Goal: Task Accomplishment & Management: Manage account settings

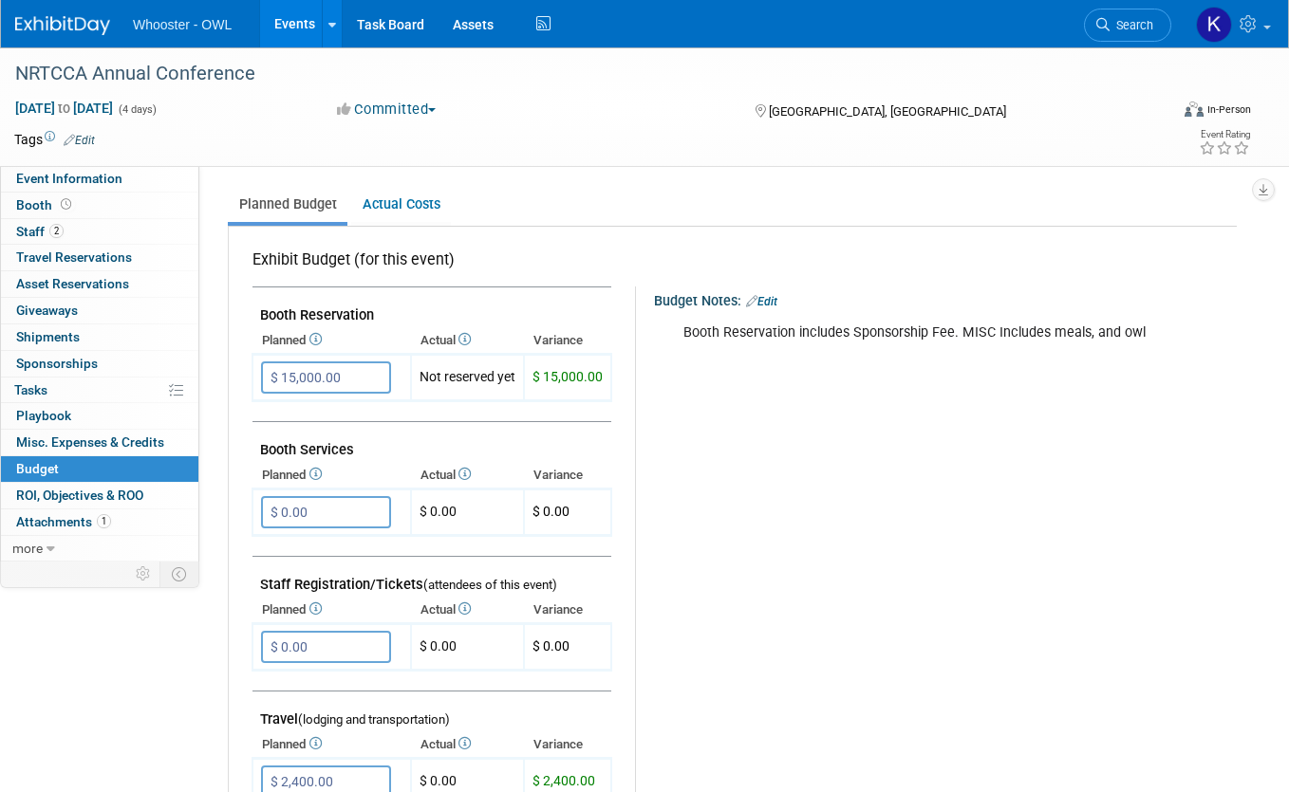
scroll to position [182, 0]
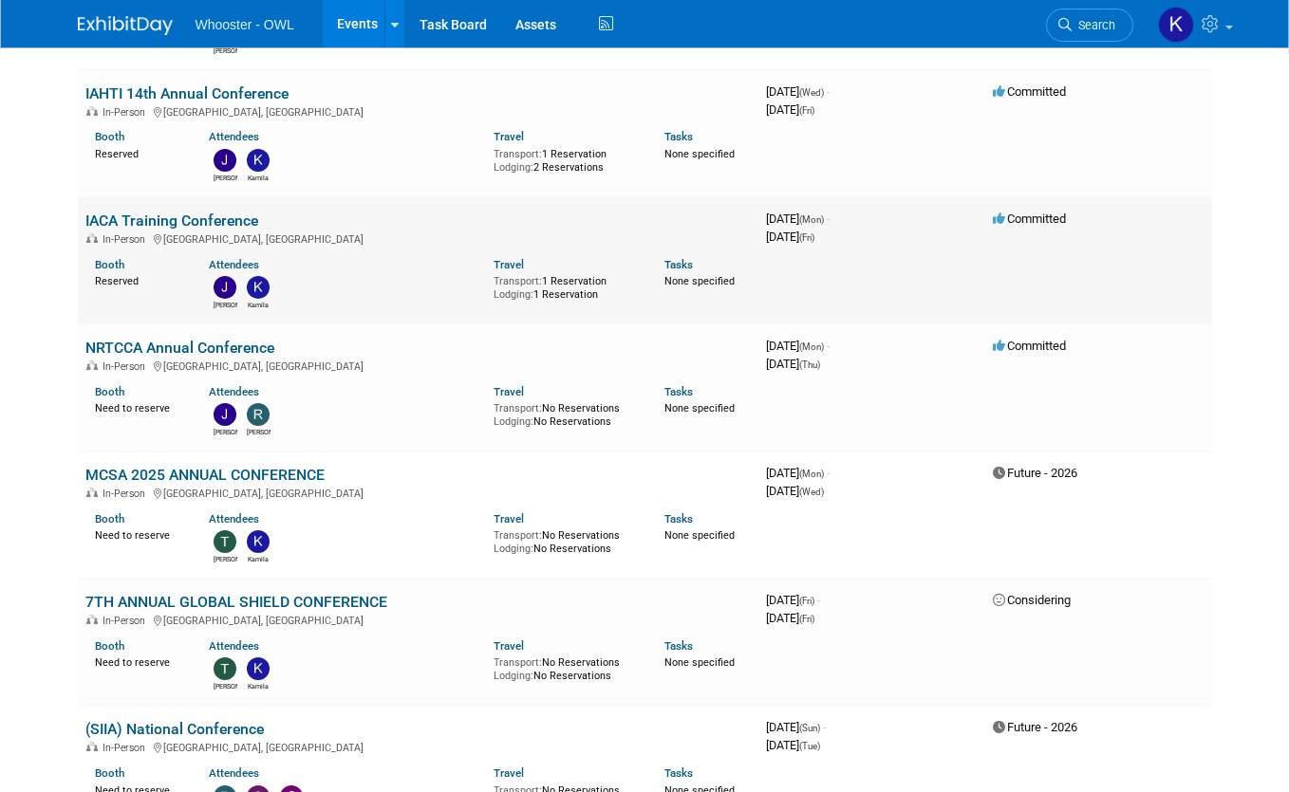
scroll to position [663, 0]
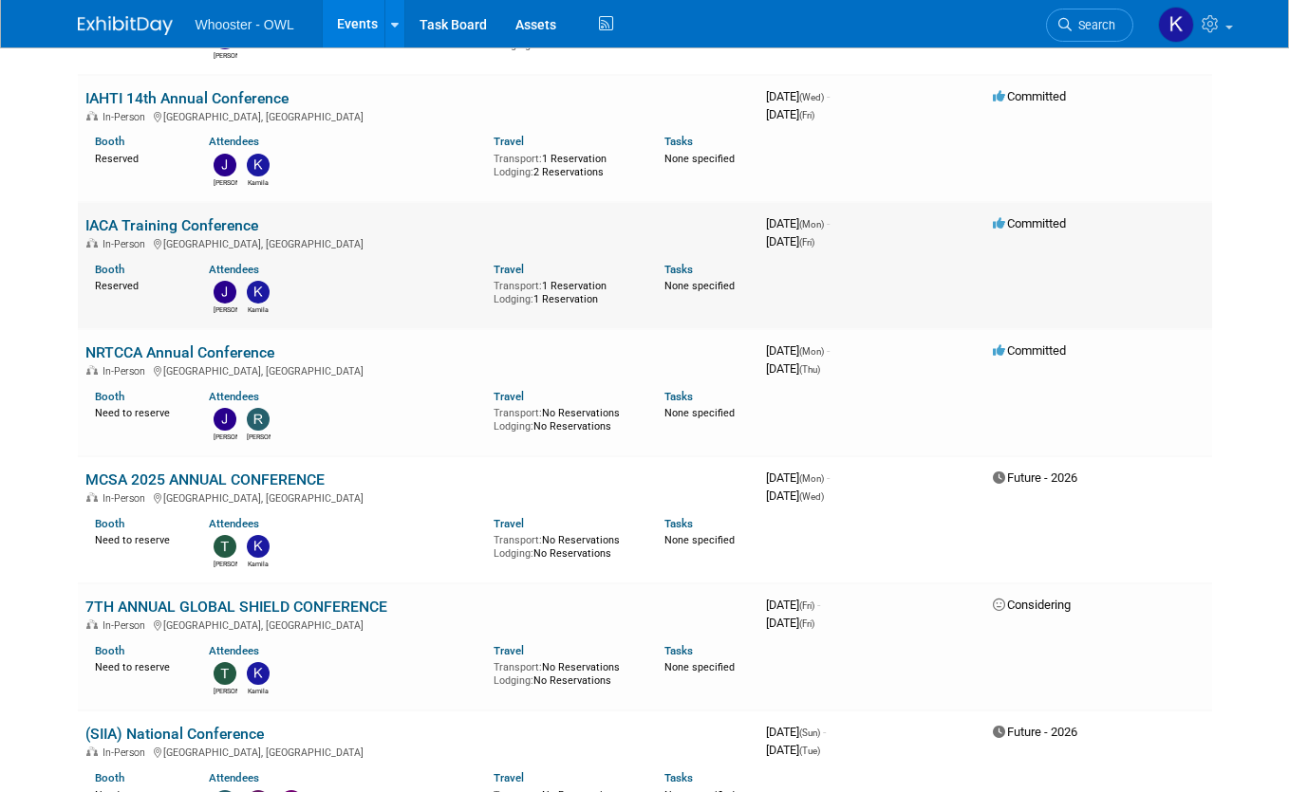
click at [154, 220] on link "IACA Training Conference" at bounding box center [171, 225] width 173 height 18
click at [90, 91] on link "IAHTI 14th Annual Conference" at bounding box center [186, 98] width 203 height 18
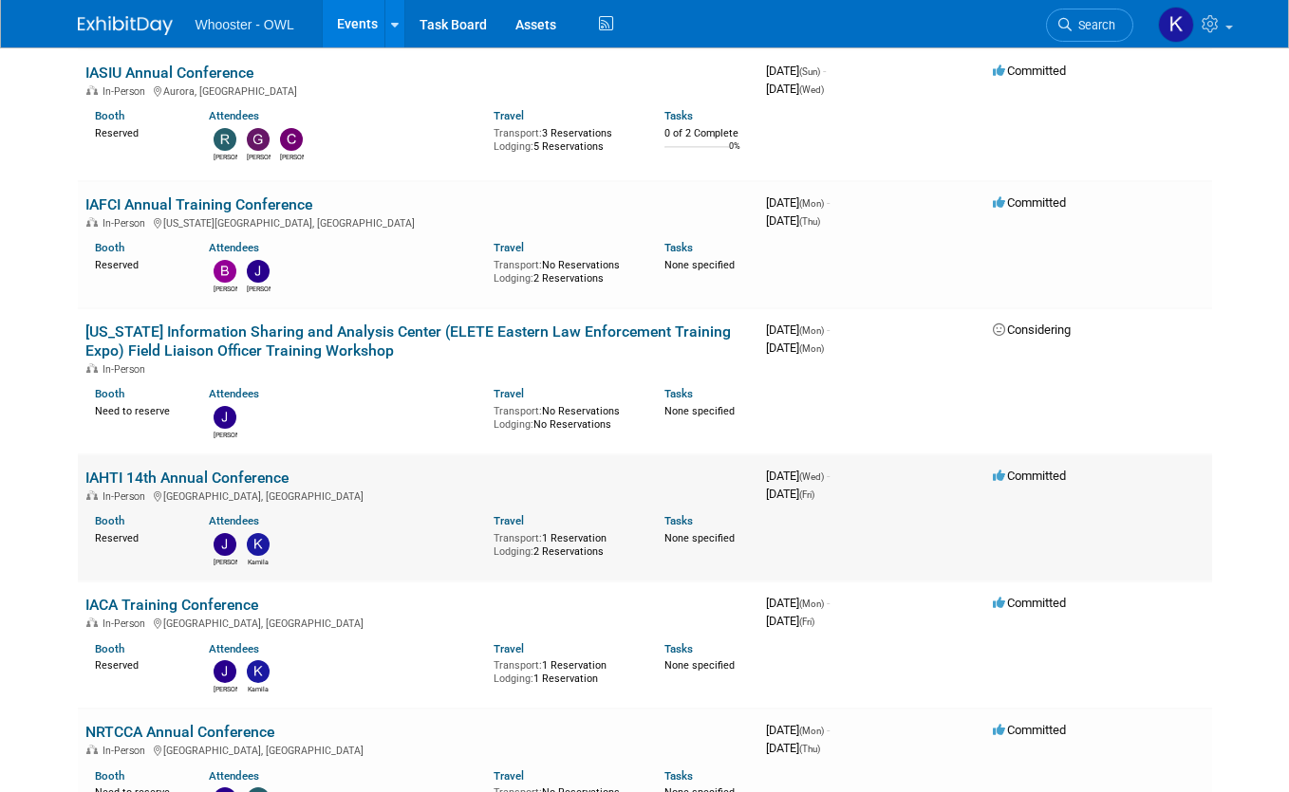
scroll to position [0, 0]
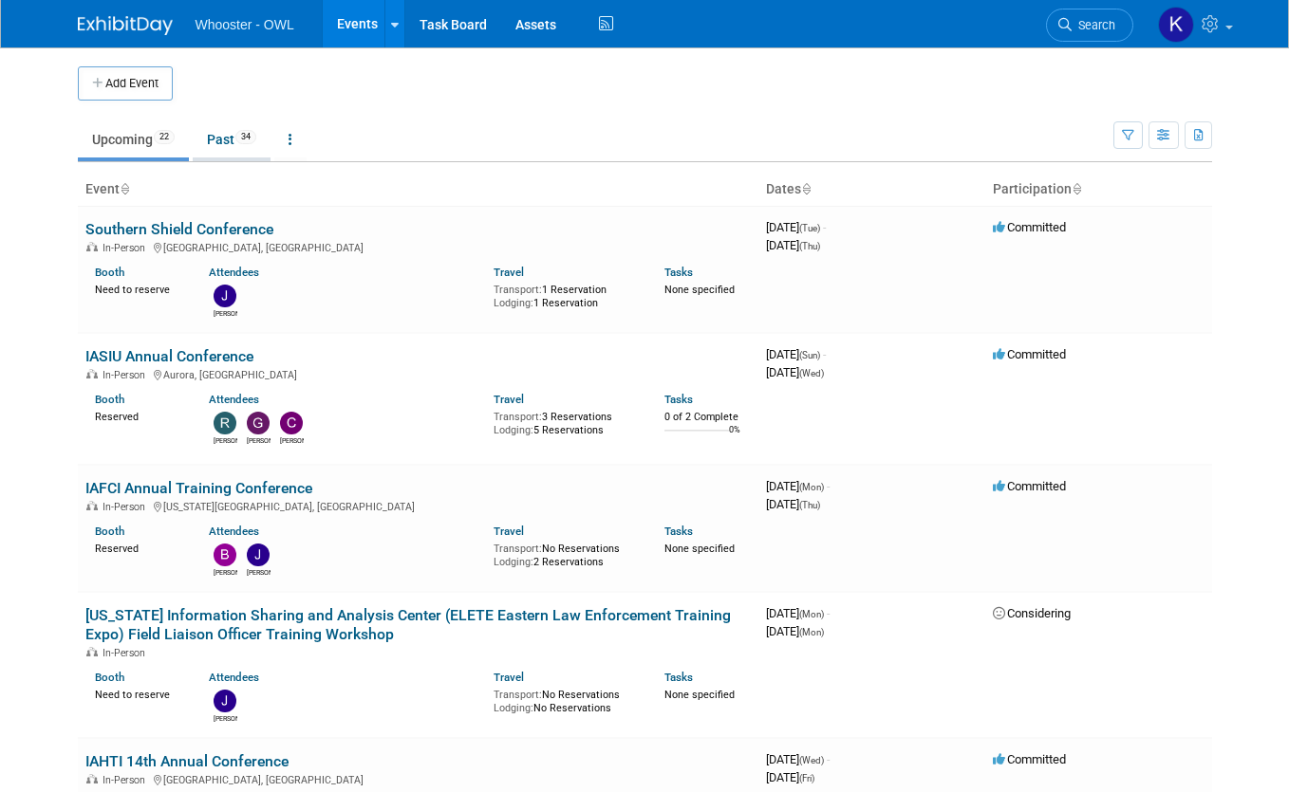
click at [227, 126] on link "Past 34" at bounding box center [232, 139] width 78 height 36
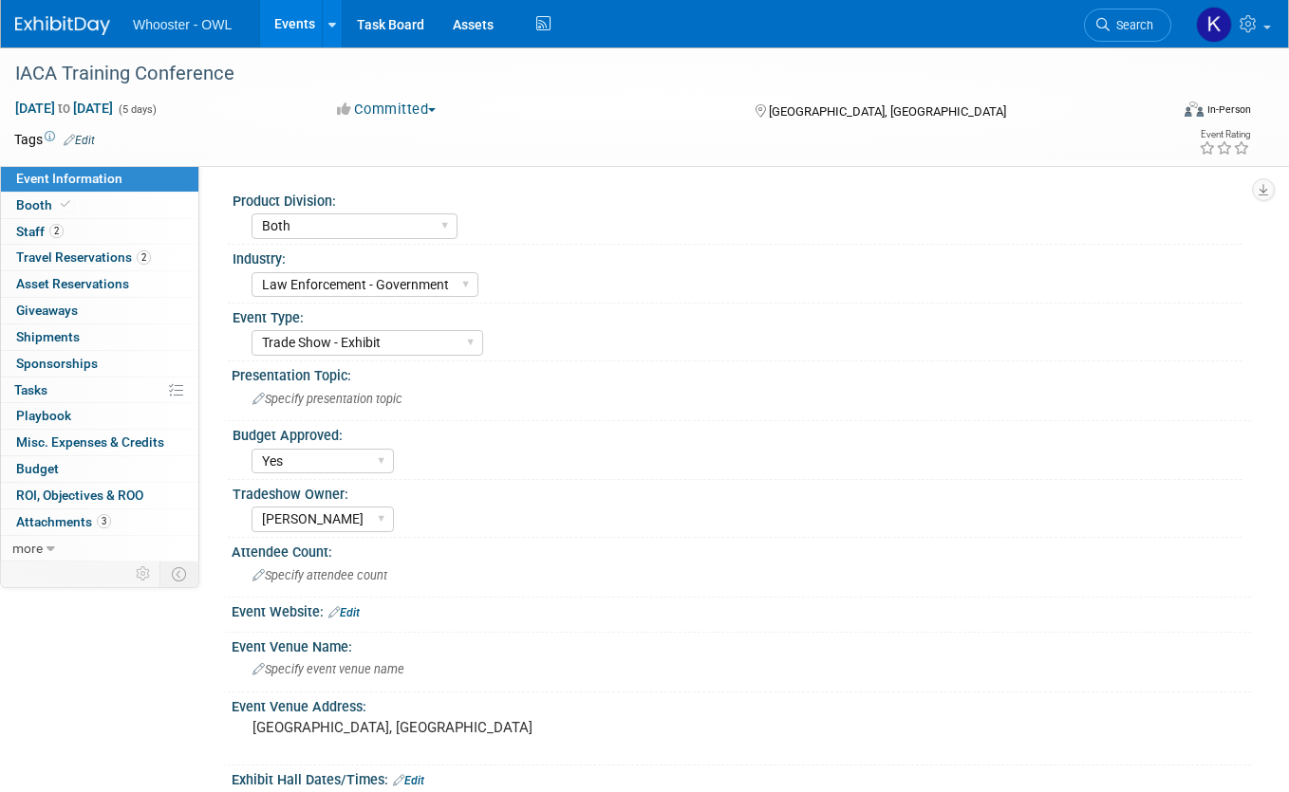
select select "Both"
select select "Law Enforcement - Government"
select select "Trade Show - Exhibit"
select select "Yes"
select select "[PERSON_NAME]"
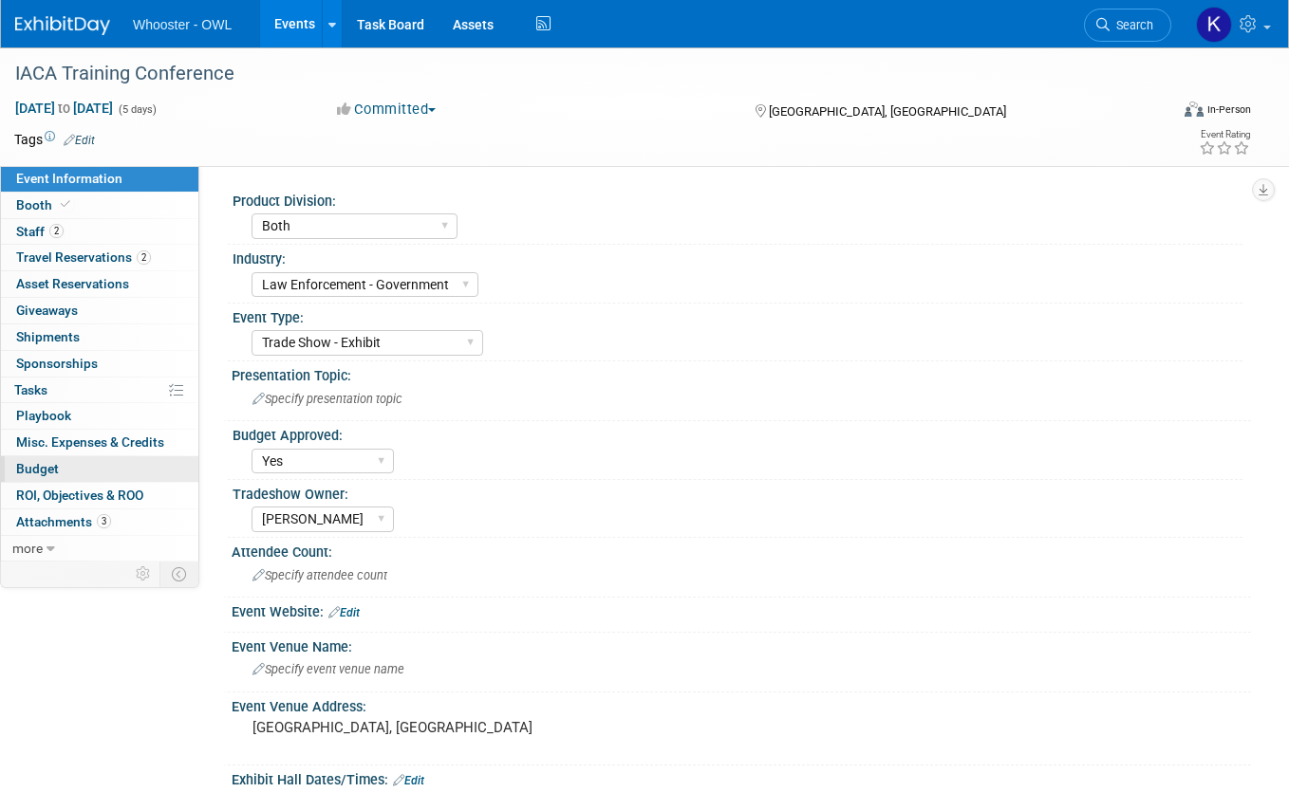
click at [104, 463] on link "Budget" at bounding box center [99, 469] width 197 height 26
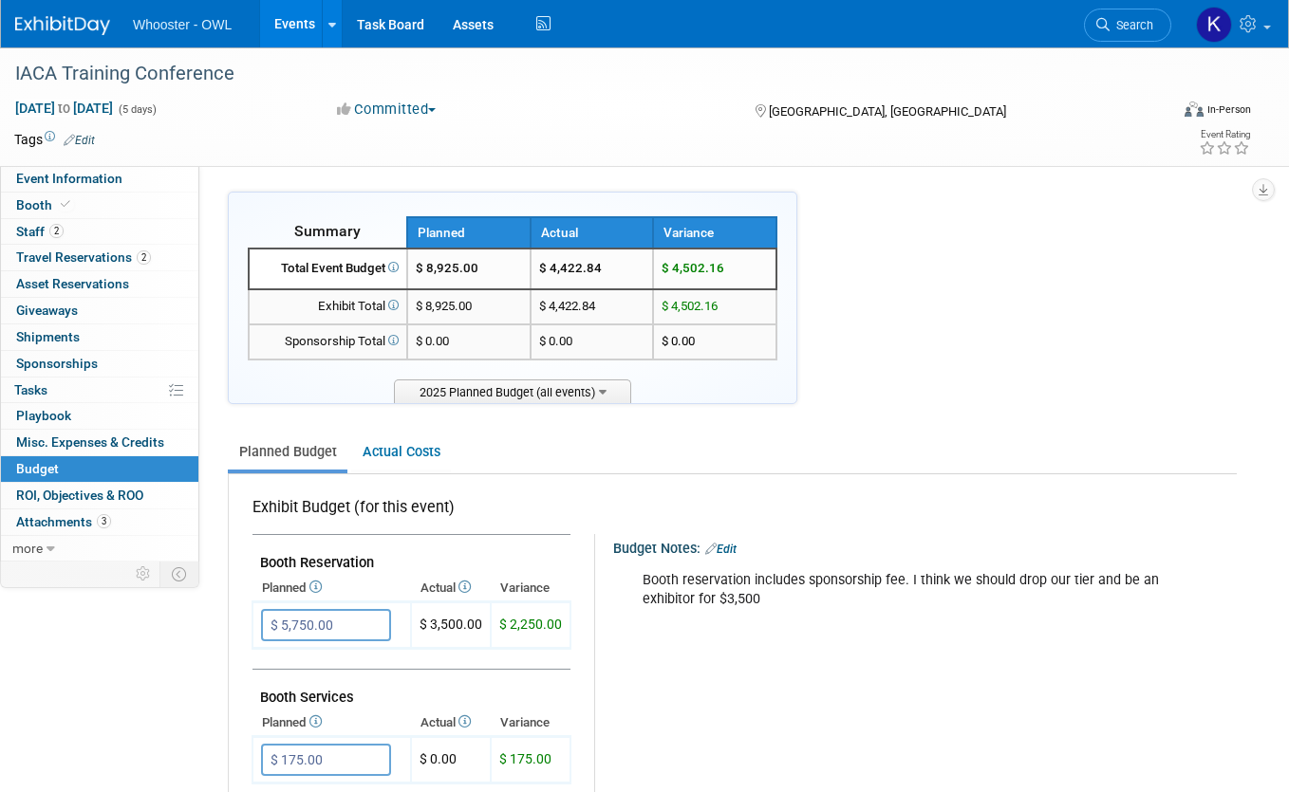
click at [318, 584] on icon at bounding box center [313, 587] width 15 height 12
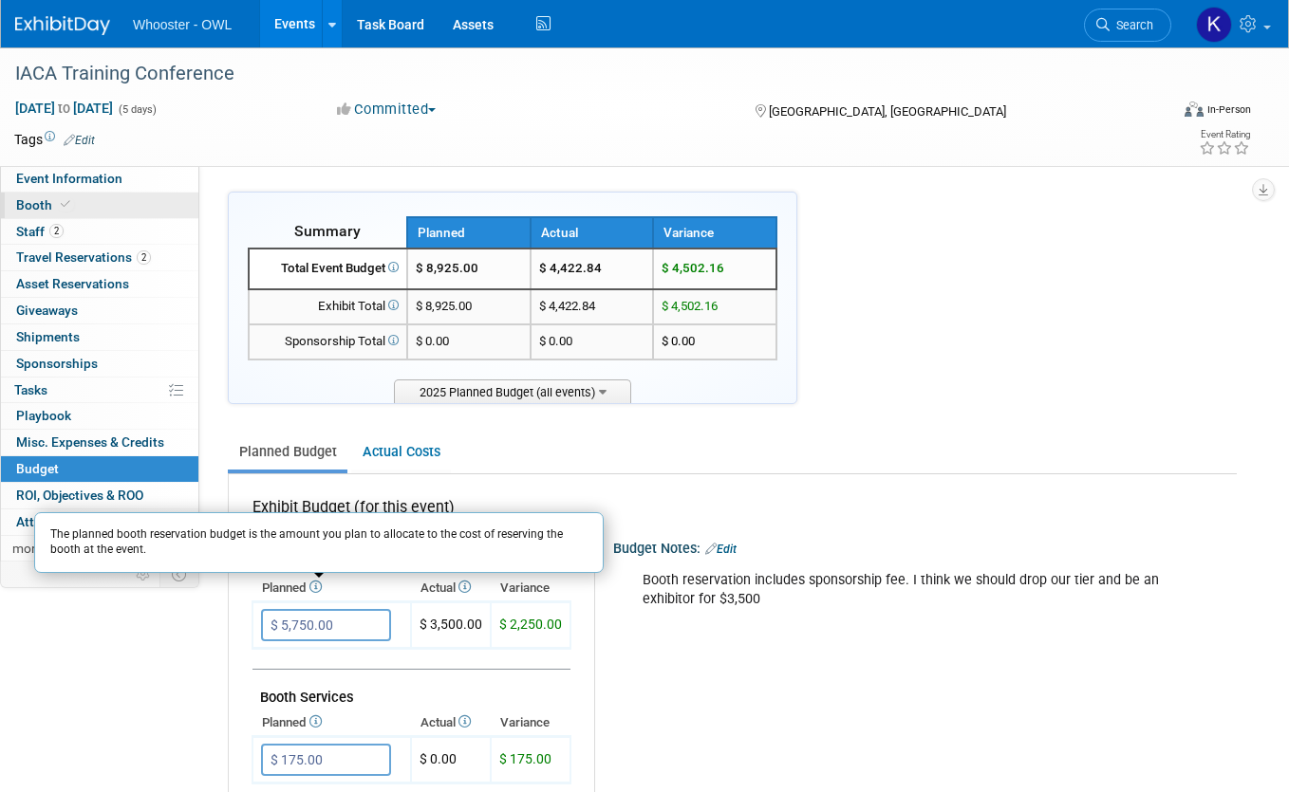
click at [104, 207] on link "Booth" at bounding box center [99, 206] width 197 height 26
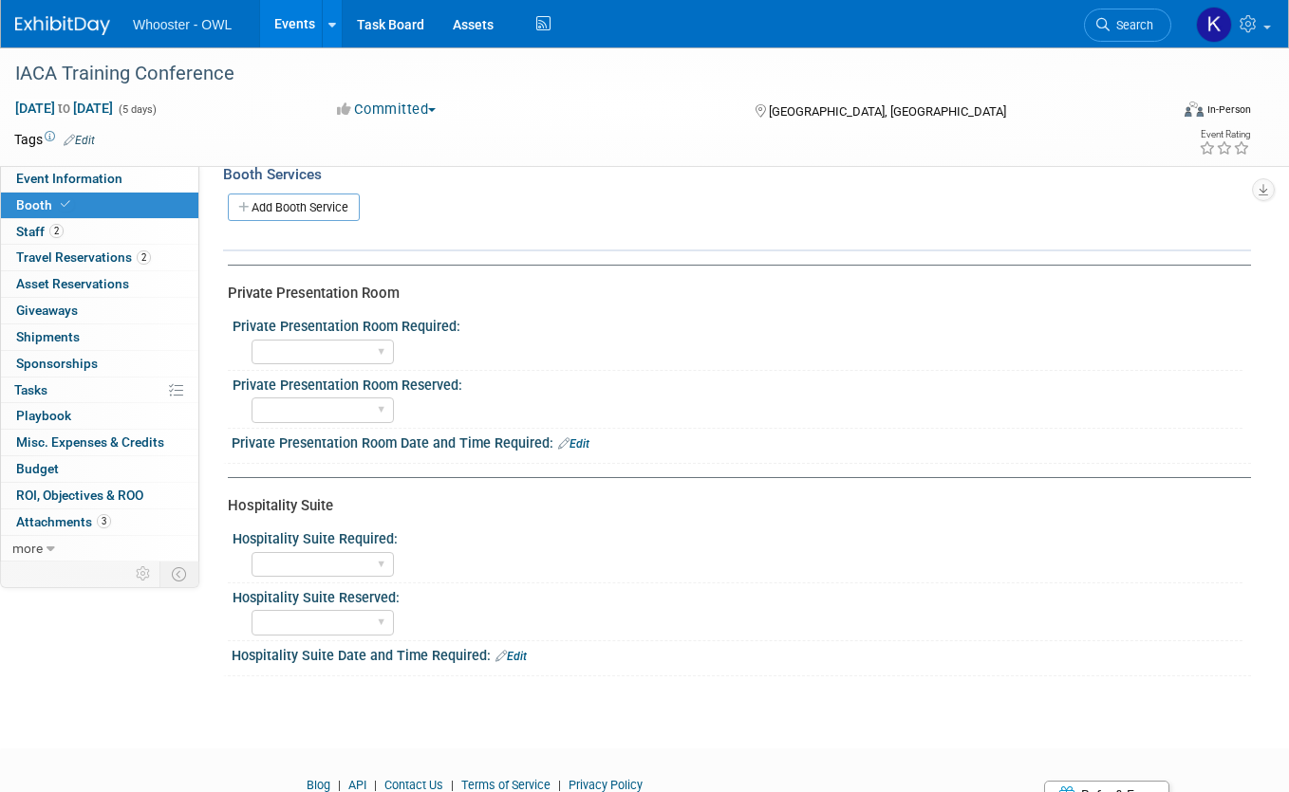
scroll to position [419, 0]
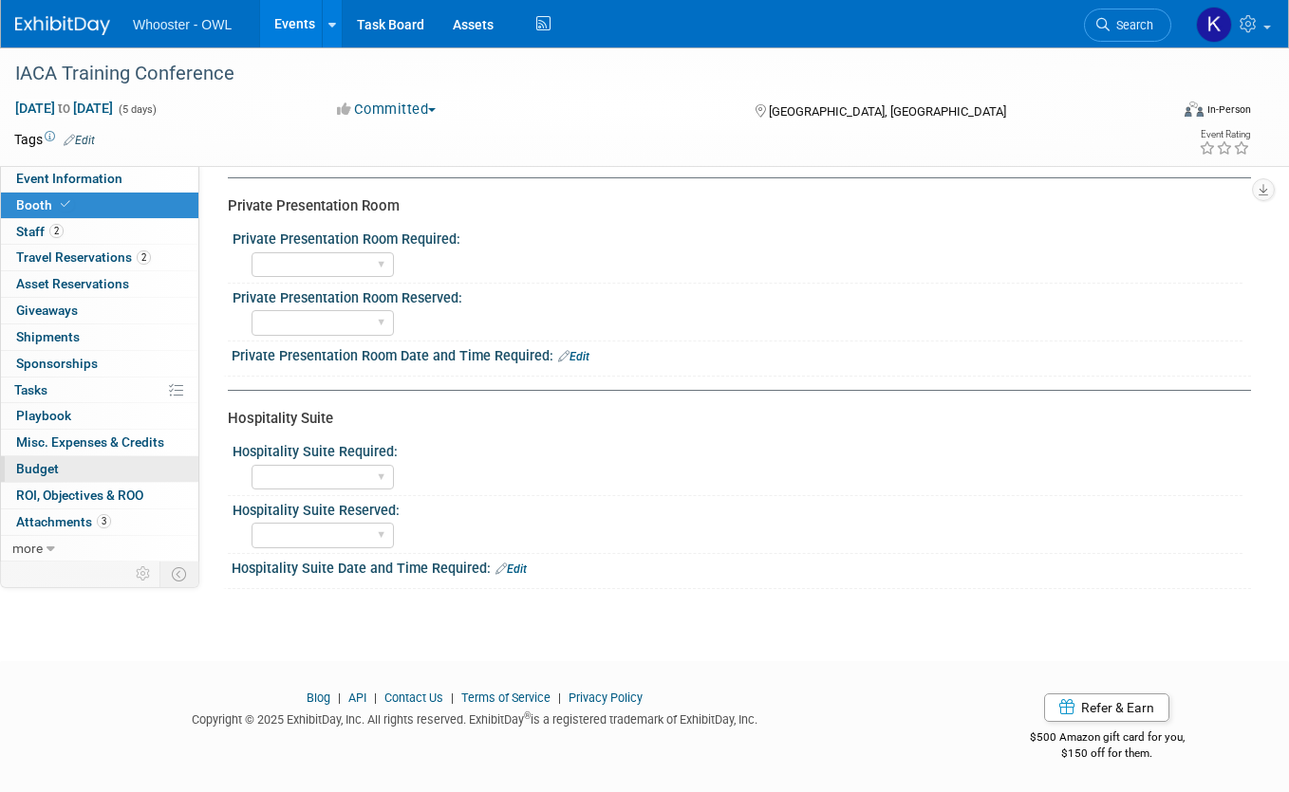
click at [120, 466] on link "Budget" at bounding box center [99, 469] width 197 height 26
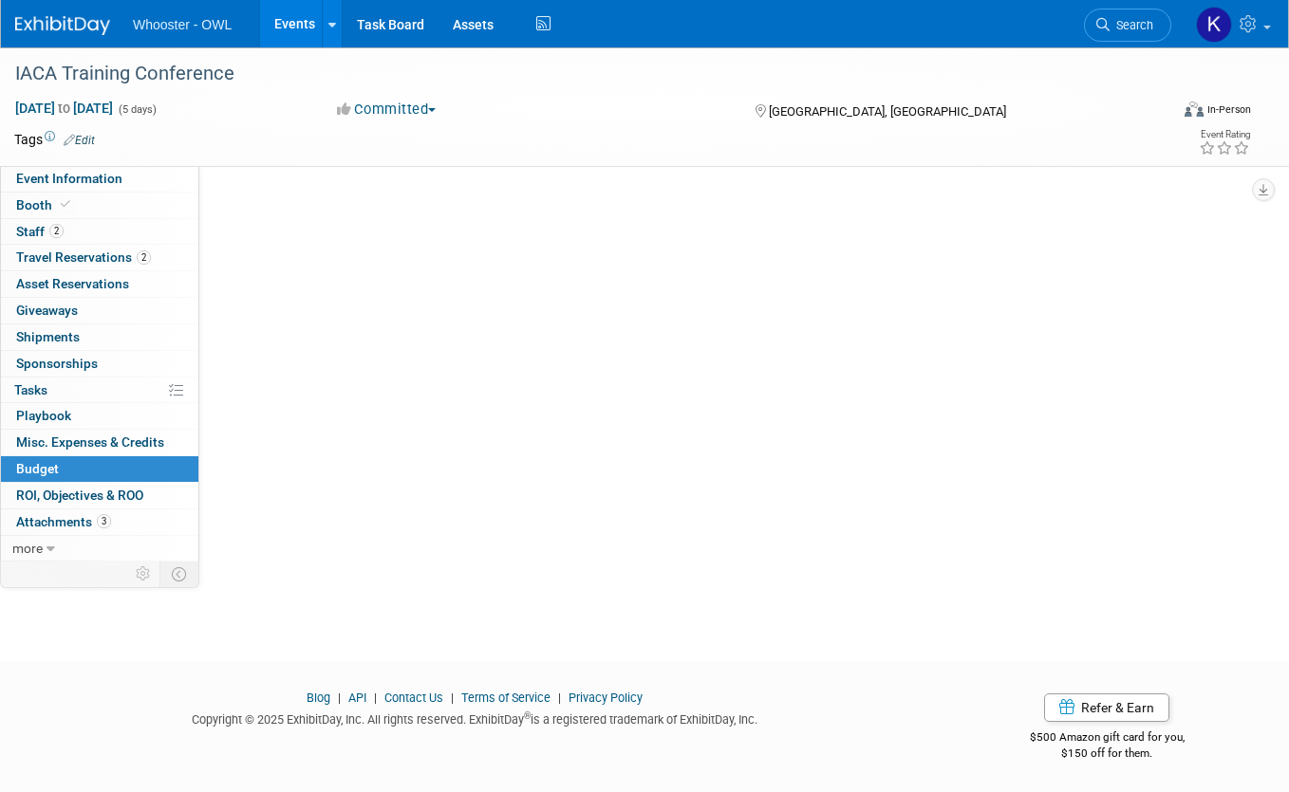
scroll to position [0, 0]
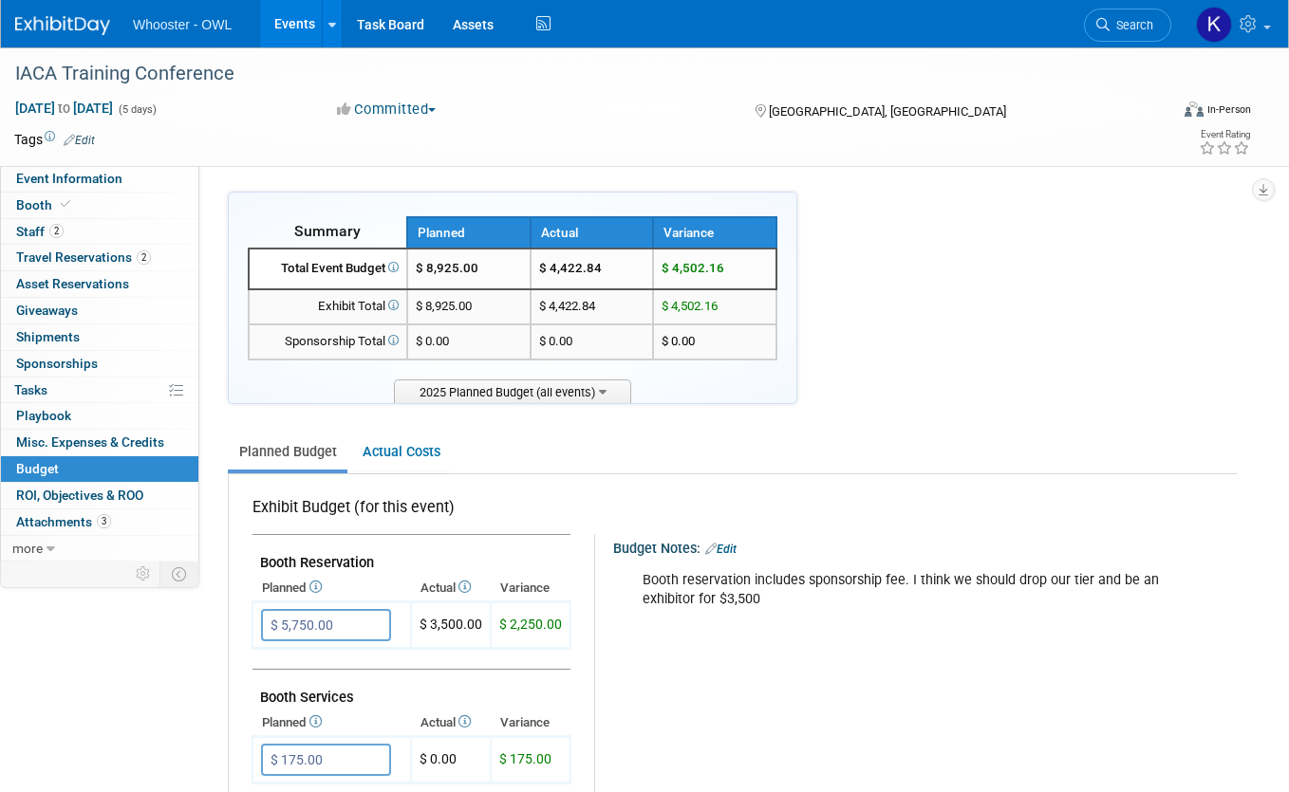
click at [322, 588] on icon at bounding box center [313, 587] width 15 height 12
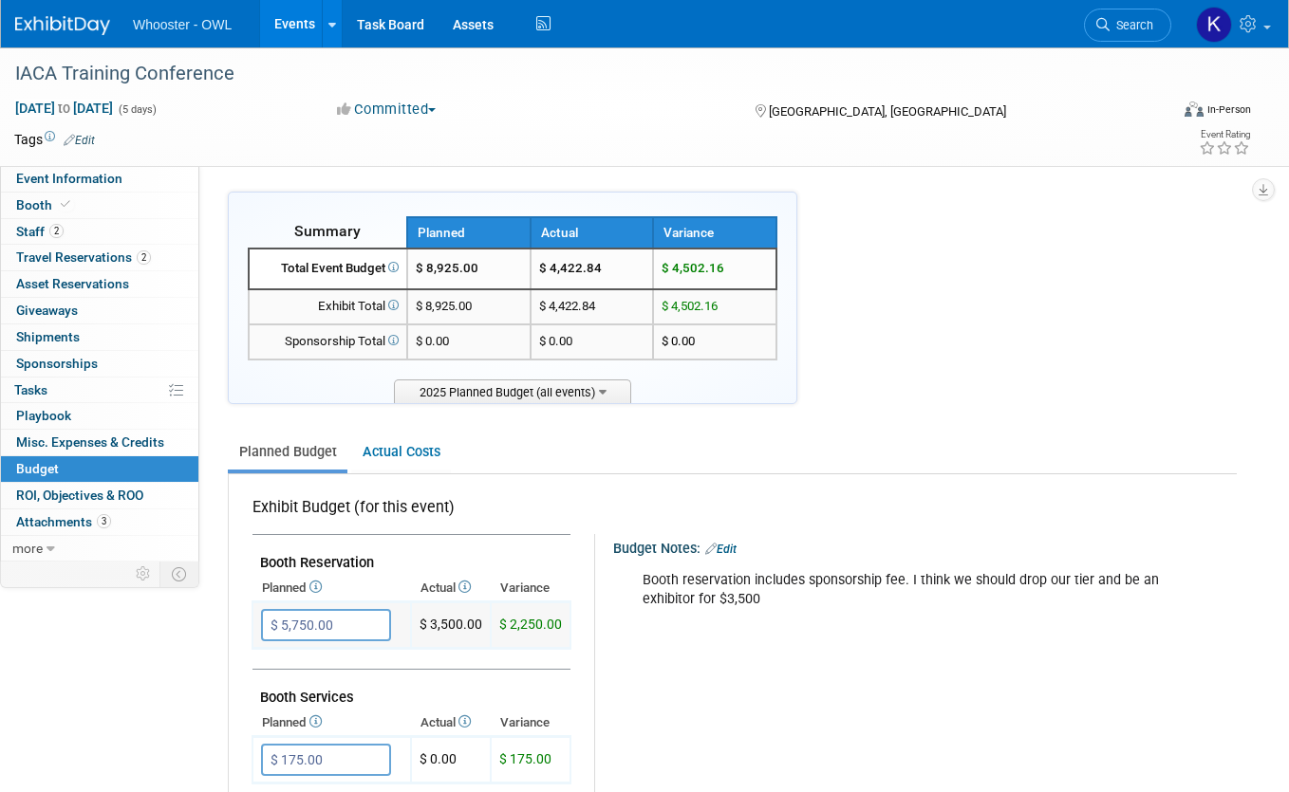
click at [306, 624] on input "$ 5,750.00" at bounding box center [326, 625] width 130 height 32
click at [305, 625] on input "$ 5,750.00" at bounding box center [326, 625] width 130 height 32
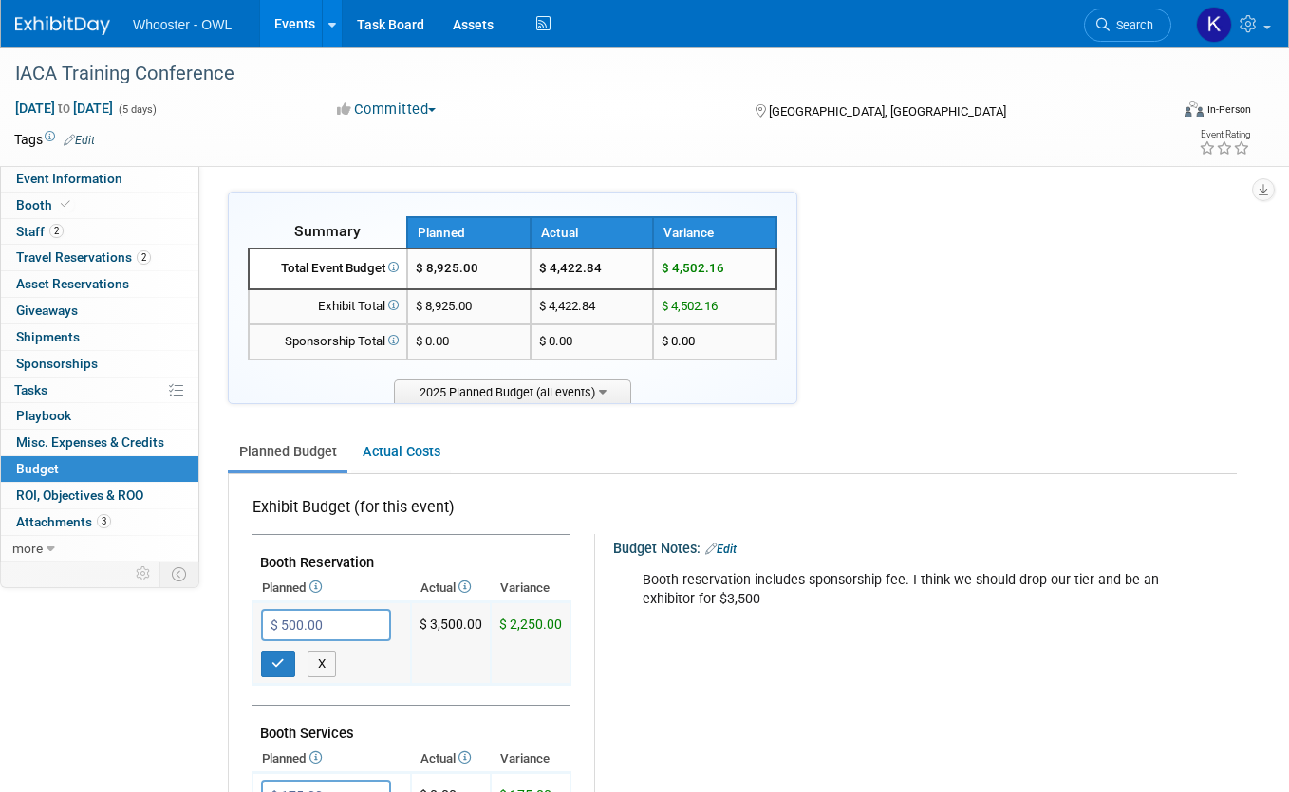
type input "$ 5,000.00"
click at [281, 663] on icon "button" at bounding box center [277, 664] width 13 height 12
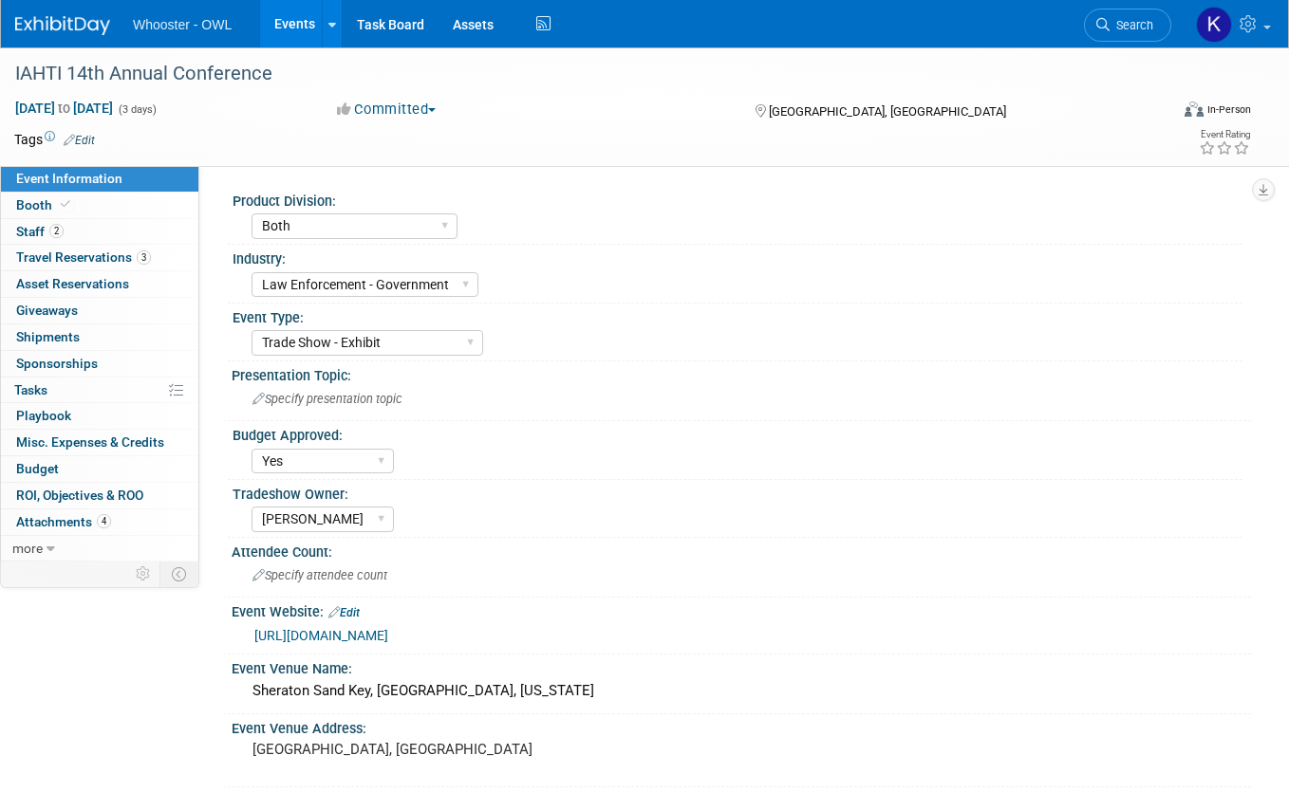
select select "Both"
select select "Law Enforcement - Government"
select select "Trade Show - Exhibit"
select select "Yes"
select select "[PERSON_NAME]"
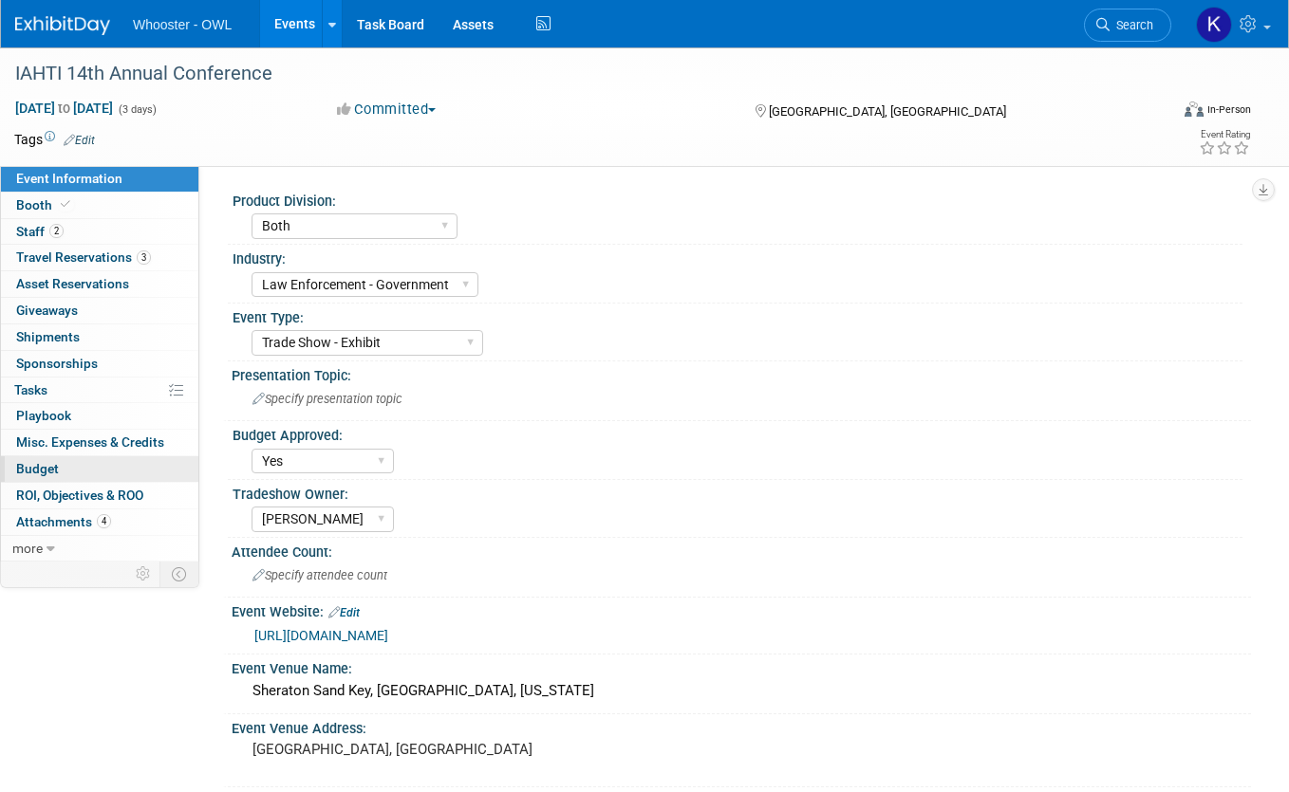
click at [76, 480] on link "Budget" at bounding box center [99, 469] width 197 height 26
